Goal: Task Accomplishment & Management: Complete application form

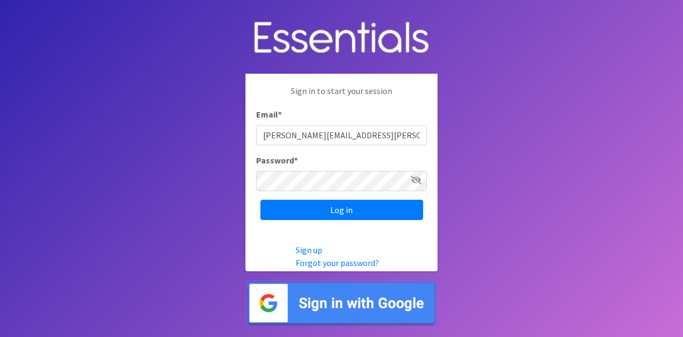
type input "[PERSON_NAME][EMAIL_ADDRESS][PERSON_NAME][DOMAIN_NAME]"
click at [260, 200] on input "Log in" at bounding box center [341, 210] width 163 height 20
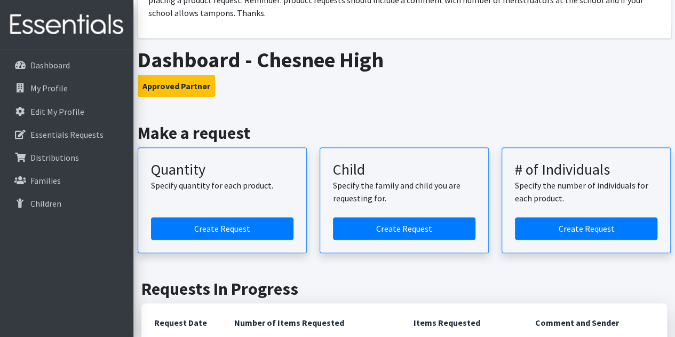
scroll to position [160, 0]
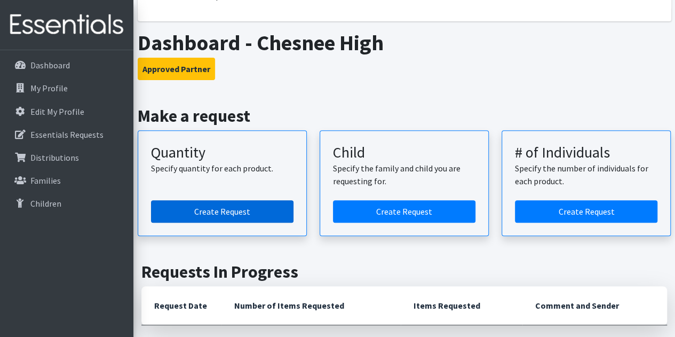
click at [243, 200] on link "Create Request" at bounding box center [222, 211] width 142 height 22
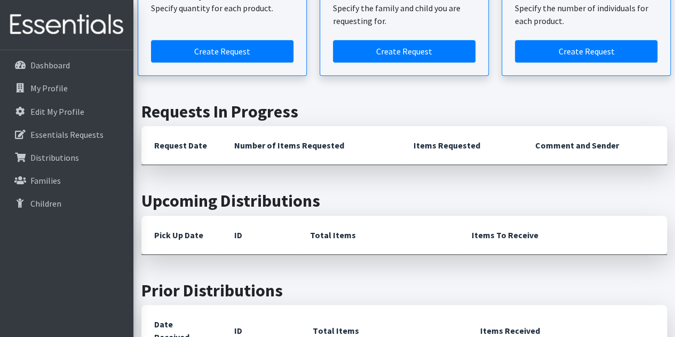
scroll to position [213, 0]
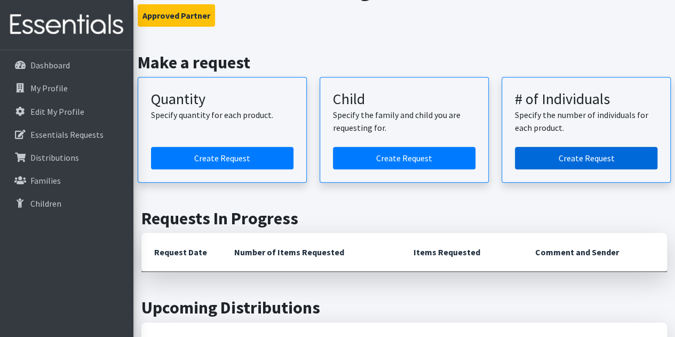
click at [568, 147] on link "Create Request" at bounding box center [586, 158] width 142 height 22
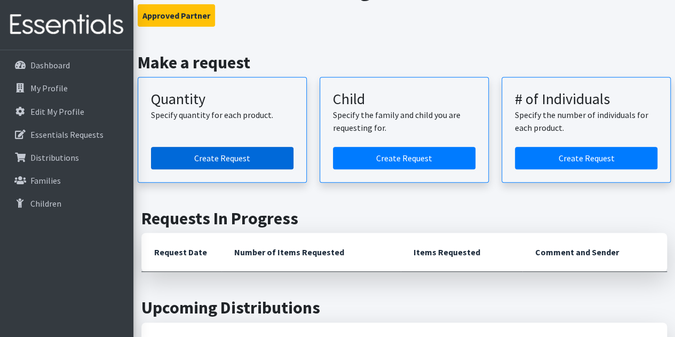
click at [264, 147] on link "Create Request" at bounding box center [222, 158] width 142 height 22
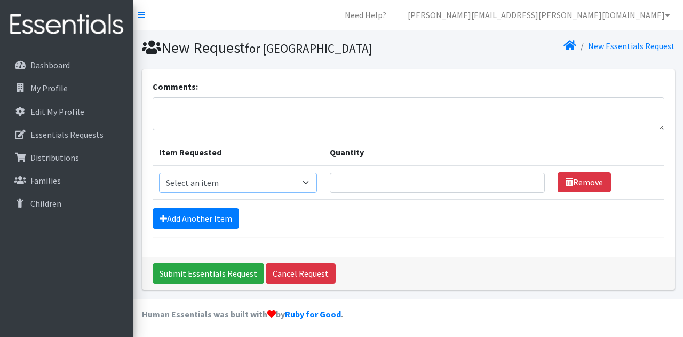
click at [313, 184] on select "Select an item Adult Period Pack Student Period Pack" at bounding box center [238, 182] width 158 height 20
click at [389, 244] on div "Comments: Item Requested Quantity Item Requested Select an item Adult Period Pa…" at bounding box center [408, 162] width 533 height 187
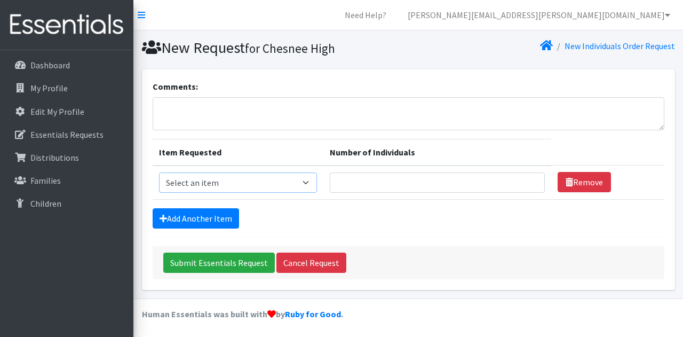
click at [310, 182] on select "Select an item Adult Period Pack Student Period Pack" at bounding box center [238, 182] width 158 height 20
click at [148, 138] on div "Comments: Item Requested Number of Individuals Item Requested Select an item Ad…" at bounding box center [408, 179] width 533 height 220
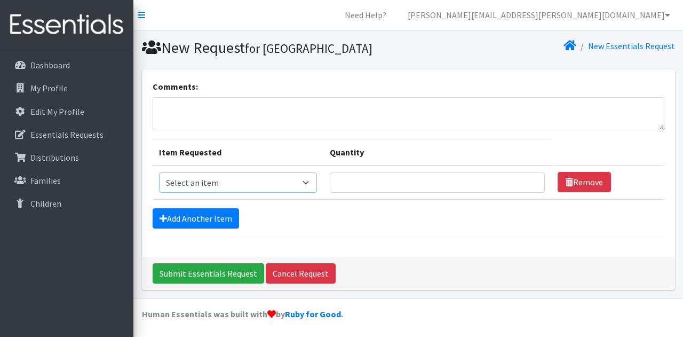
click at [312, 185] on select "Select an item Adult Period Pack Student Period Pack" at bounding box center [238, 182] width 158 height 20
select select "7756"
click at [159, 172] on select "Select an item Adult Period Pack Student Period Pack" at bounding box center [238, 182] width 158 height 20
click at [513, 185] on input "Quantity" at bounding box center [438, 182] width 216 height 20
click at [173, 113] on textarea "Comments:" at bounding box center [409, 113] width 512 height 33
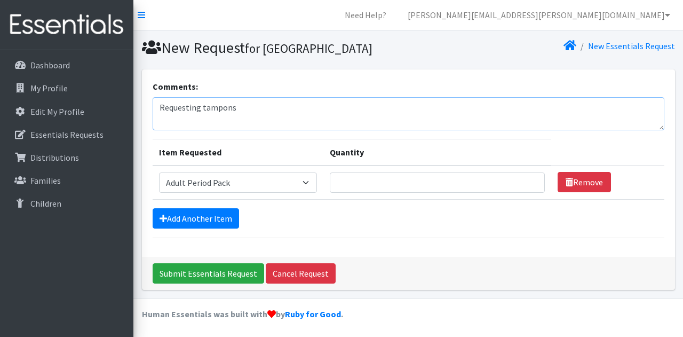
type textarea "Requesting tampons"
click at [507, 192] on td "Quantity" at bounding box center [437, 182] width 228 height 34
type input "1"
click at [528, 179] on input "1" at bounding box center [438, 182] width 216 height 20
type input "2"
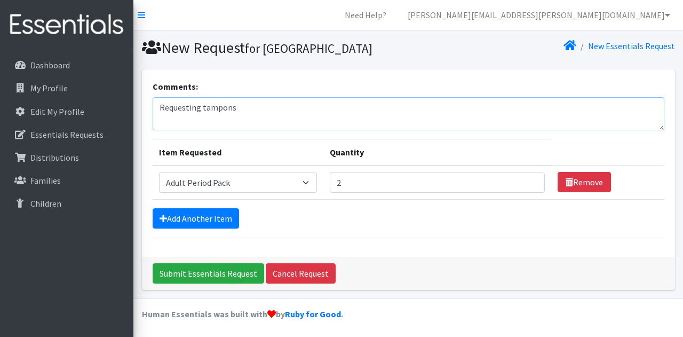
click at [270, 98] on textarea "Requesting tampons" at bounding box center [409, 113] width 512 height 33
type textarea "R"
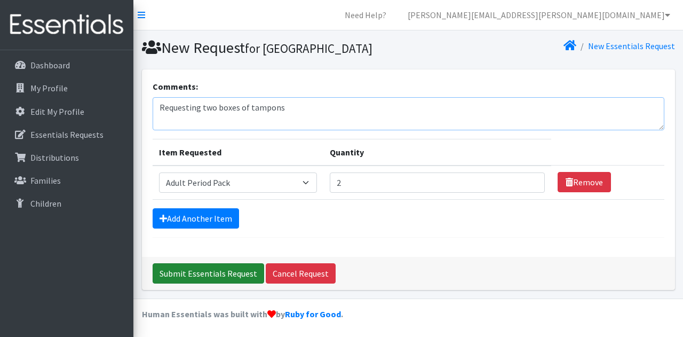
type textarea "Requesting two boxes of tampons"
click at [225, 279] on input "Submit Essentials Request" at bounding box center [209, 273] width 112 height 20
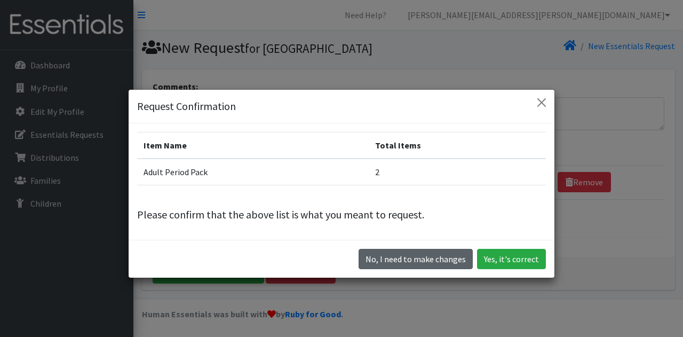
click at [416, 264] on button "No, I need to make changes" at bounding box center [416, 259] width 114 height 20
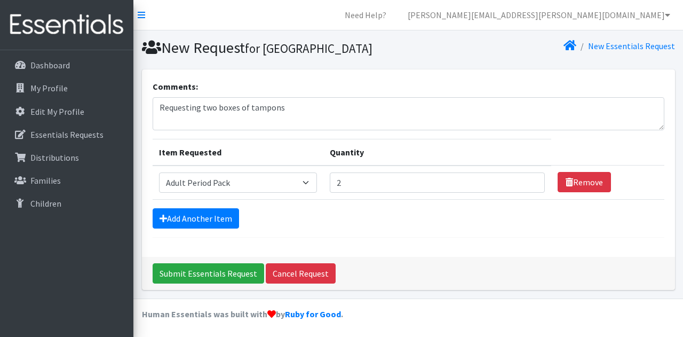
drag, startPoint x: 348, startPoint y: 221, endPoint x: 337, endPoint y: 221, distance: 11.2
click at [337, 221] on div "Add Another Item" at bounding box center [409, 218] width 512 height 20
click at [56, 142] on link "Essentials Requests" at bounding box center [66, 134] width 125 height 21
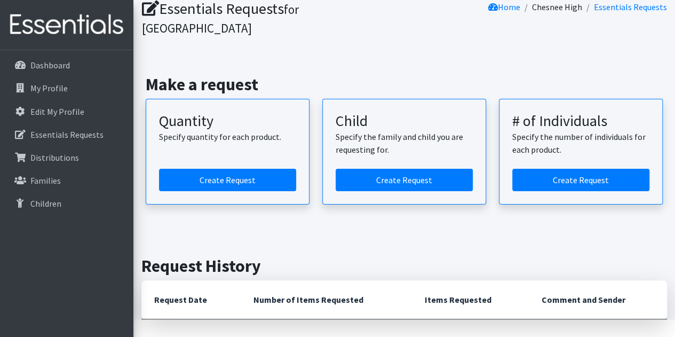
scroll to position [86, 0]
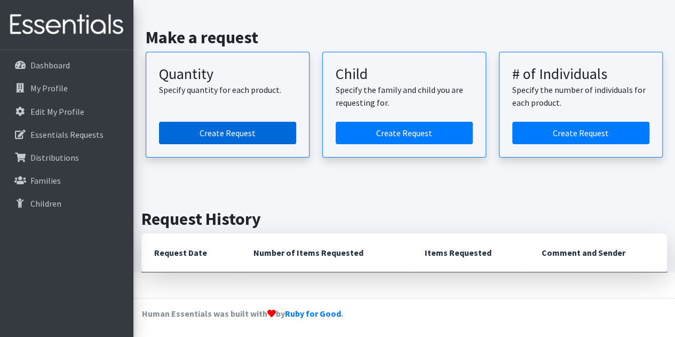
click at [210, 142] on link "Create Request" at bounding box center [227, 133] width 137 height 22
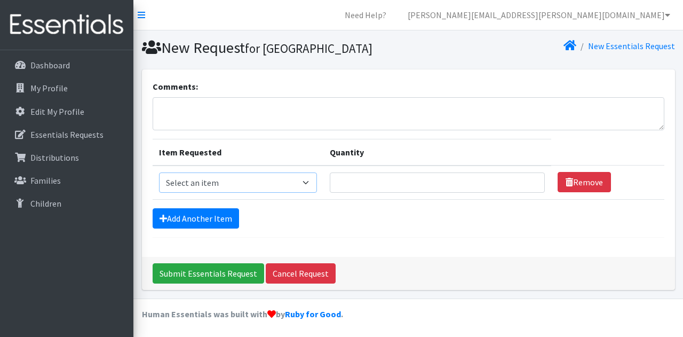
click at [309, 179] on select "Select an item Adult Period Pack Student Period Pack" at bounding box center [238, 182] width 158 height 20
select select "7757"
click at [159, 172] on select "Select an item Adult Period Pack Student Period Pack" at bounding box center [238, 182] width 158 height 20
drag, startPoint x: 182, startPoint y: 118, endPoint x: 188, endPoint y: 121, distance: 6.2
click at [182, 118] on textarea "Comments:" at bounding box center [409, 113] width 512 height 33
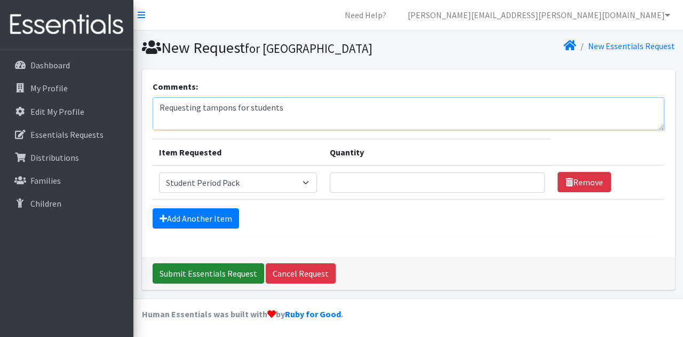
type textarea "Requesting tampons for students"
drag, startPoint x: 205, startPoint y: 276, endPoint x: 217, endPoint y: 274, distance: 11.9
click at [205, 276] on input "Submit Essentials Request" at bounding box center [209, 273] width 112 height 20
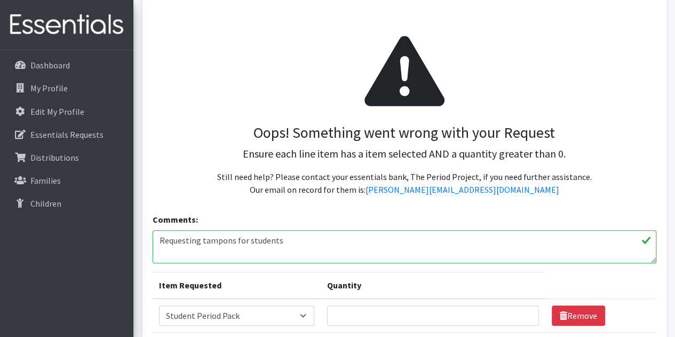
scroll to position [203, 0]
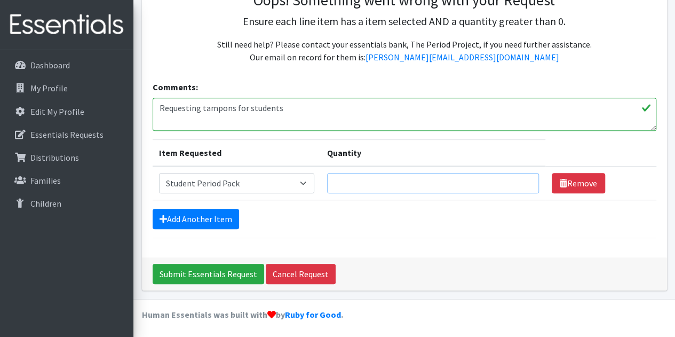
click at [528, 186] on input "Quantity" at bounding box center [433, 183] width 212 height 20
click at [522, 180] on input "1" at bounding box center [433, 183] width 212 height 20
click at [522, 180] on input "2" at bounding box center [433, 183] width 212 height 20
type input "1"
click at [522, 187] on input "1" at bounding box center [433, 183] width 212 height 20
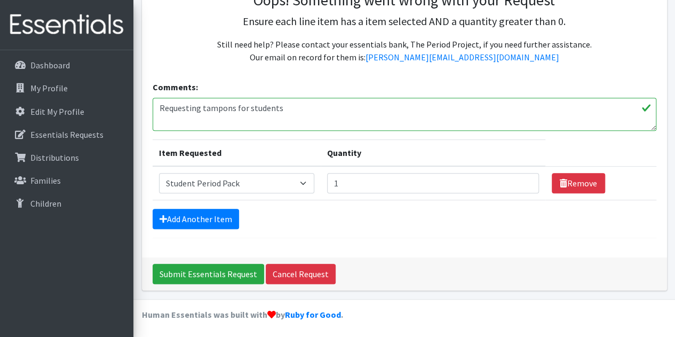
click at [296, 118] on textarea "Requesting tampons for students" at bounding box center [405, 114] width 504 height 33
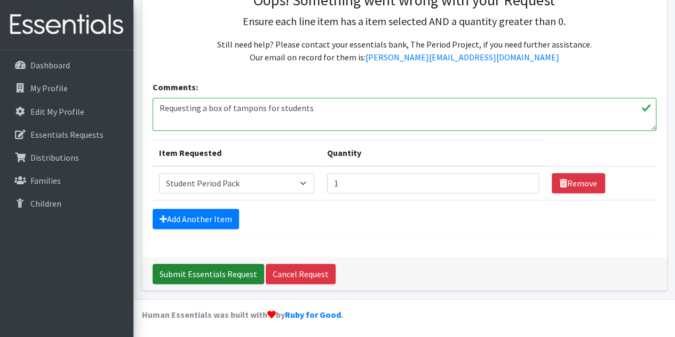
type textarea "Requesting a box of tampons for students"
click at [198, 274] on input "Submit Essentials Request" at bounding box center [209, 274] width 112 height 20
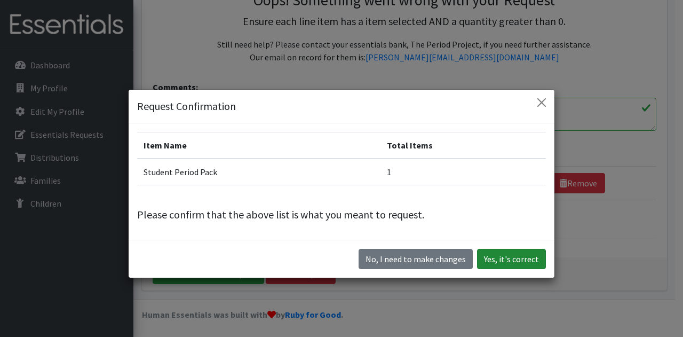
click at [491, 261] on button "Yes, it's correct" at bounding box center [511, 259] width 69 height 20
